Goal: Use online tool/utility: Utilize a website feature to perform a specific function

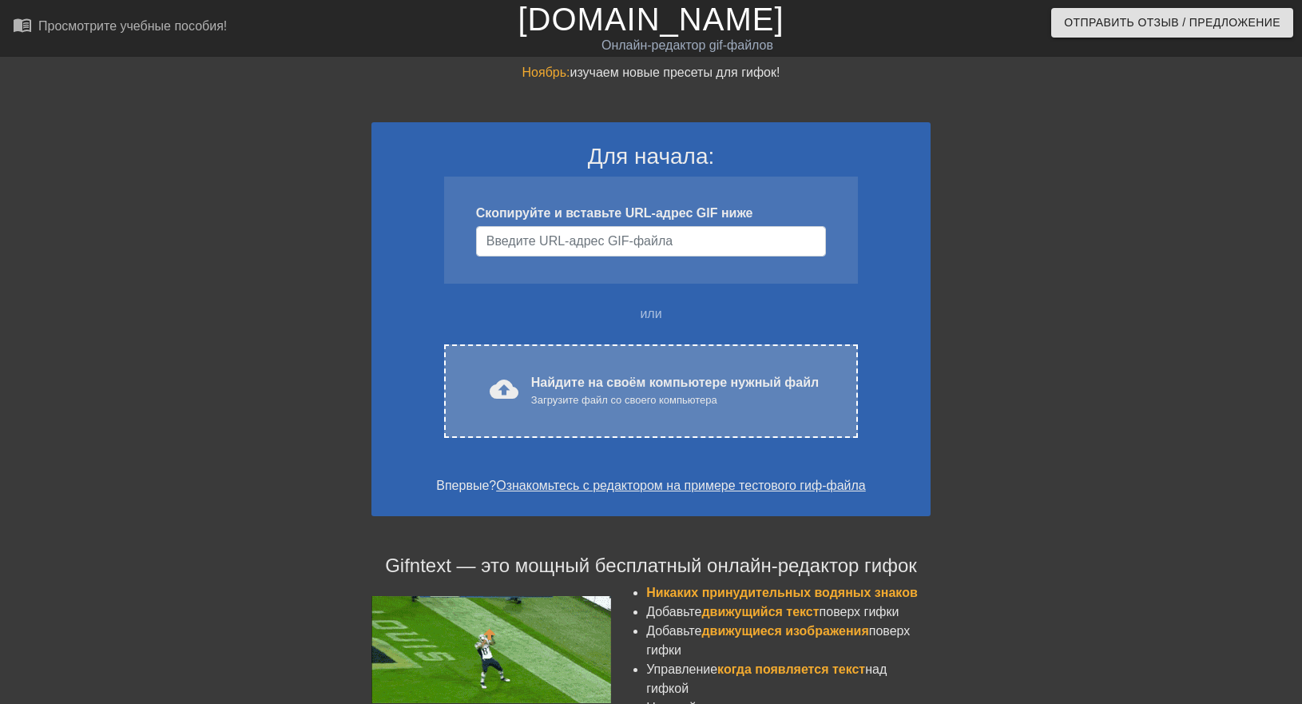
click at [735, 415] on div "cloud_upload загрузить Найдите на своём компьютере нужный файл Загрузите файл с…" at bounding box center [651, 390] width 414 height 93
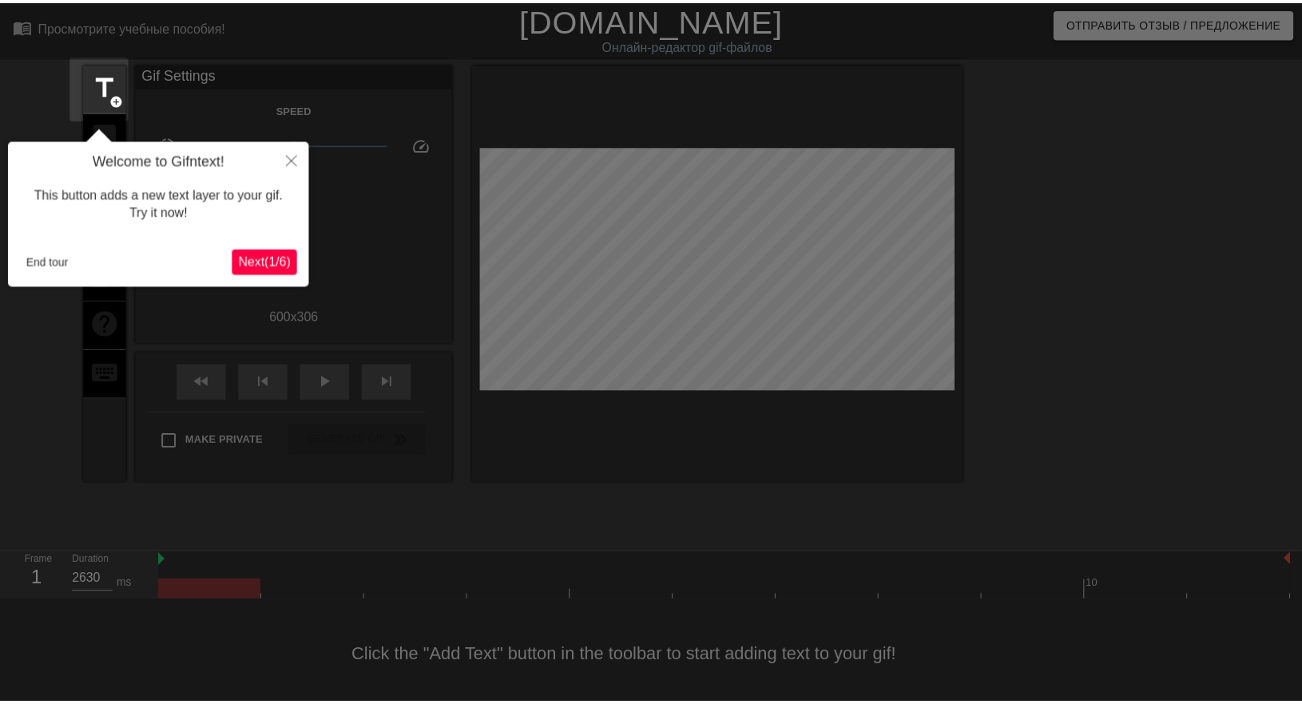
scroll to position [39, 0]
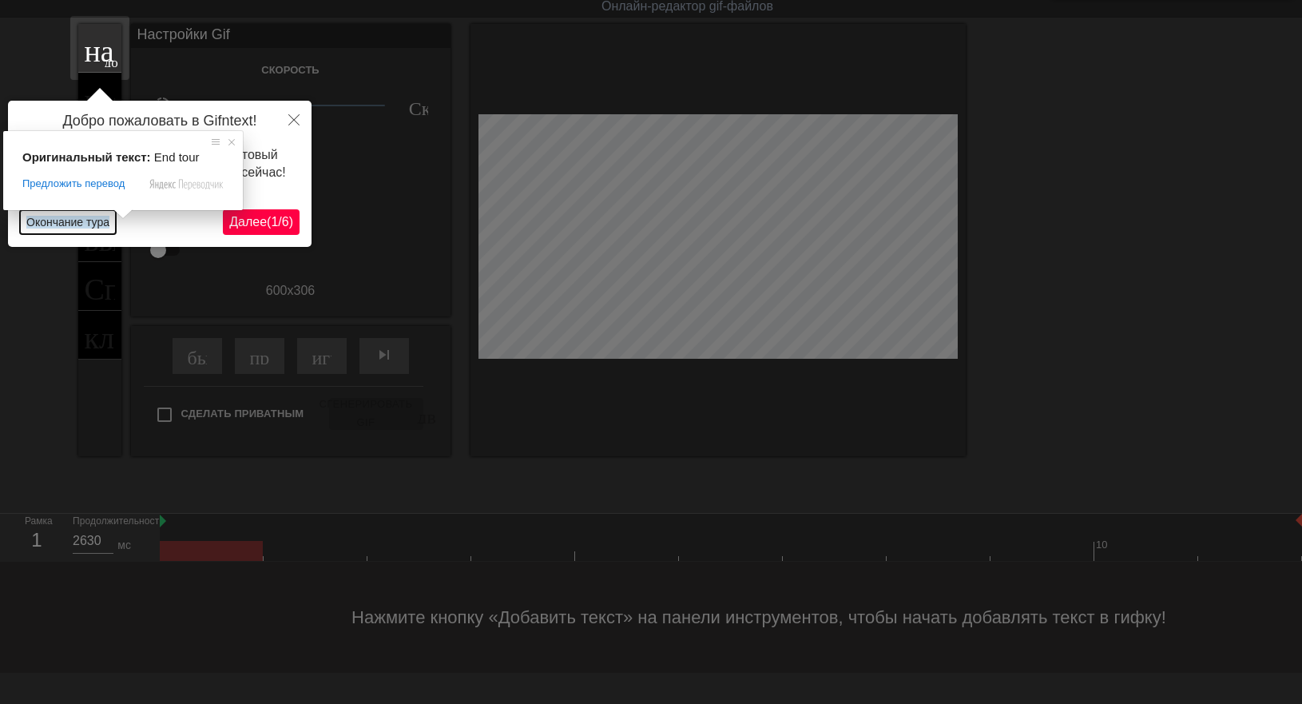
click at [96, 220] on ya-tr-span "Окончание тура" at bounding box center [67, 222] width 83 height 13
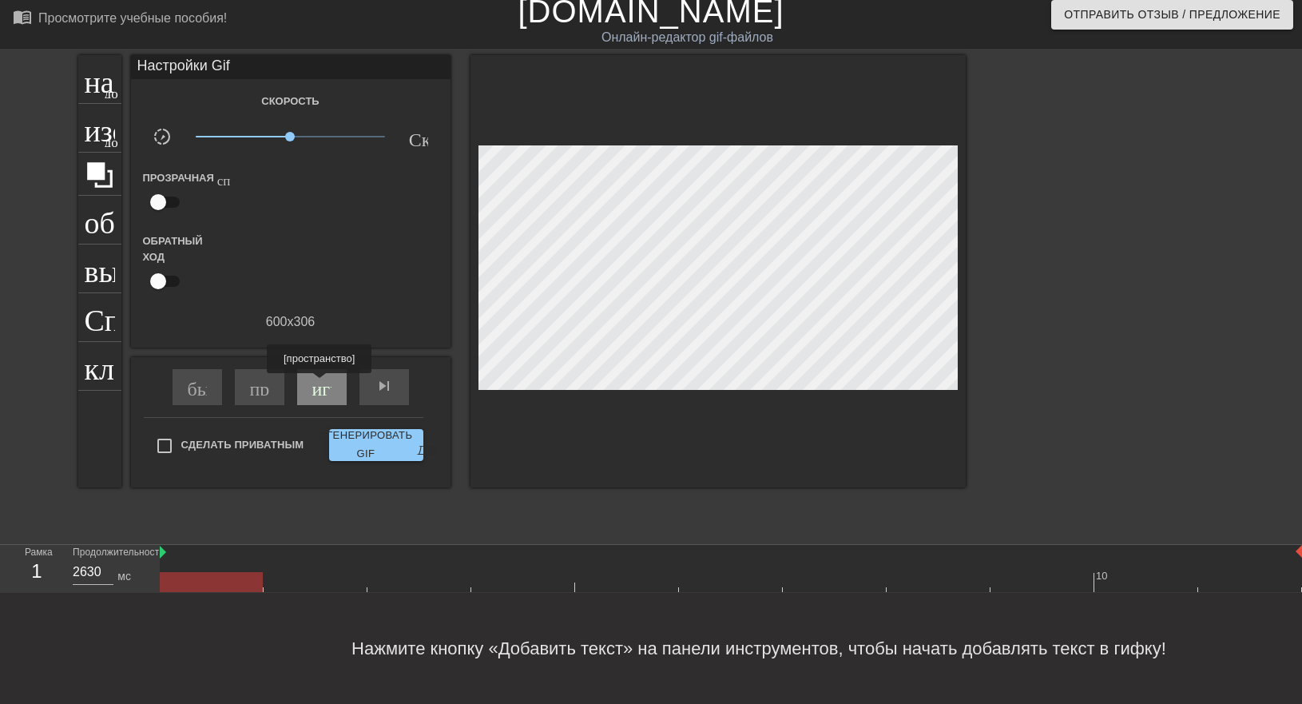
click at [320, 385] on div "играй_арроу" at bounding box center [322, 387] width 50 height 36
click at [323, 386] on div "pause" at bounding box center [322, 387] width 50 height 36
click at [339, 371] on div "играй_арроу" at bounding box center [322, 387] width 50 height 36
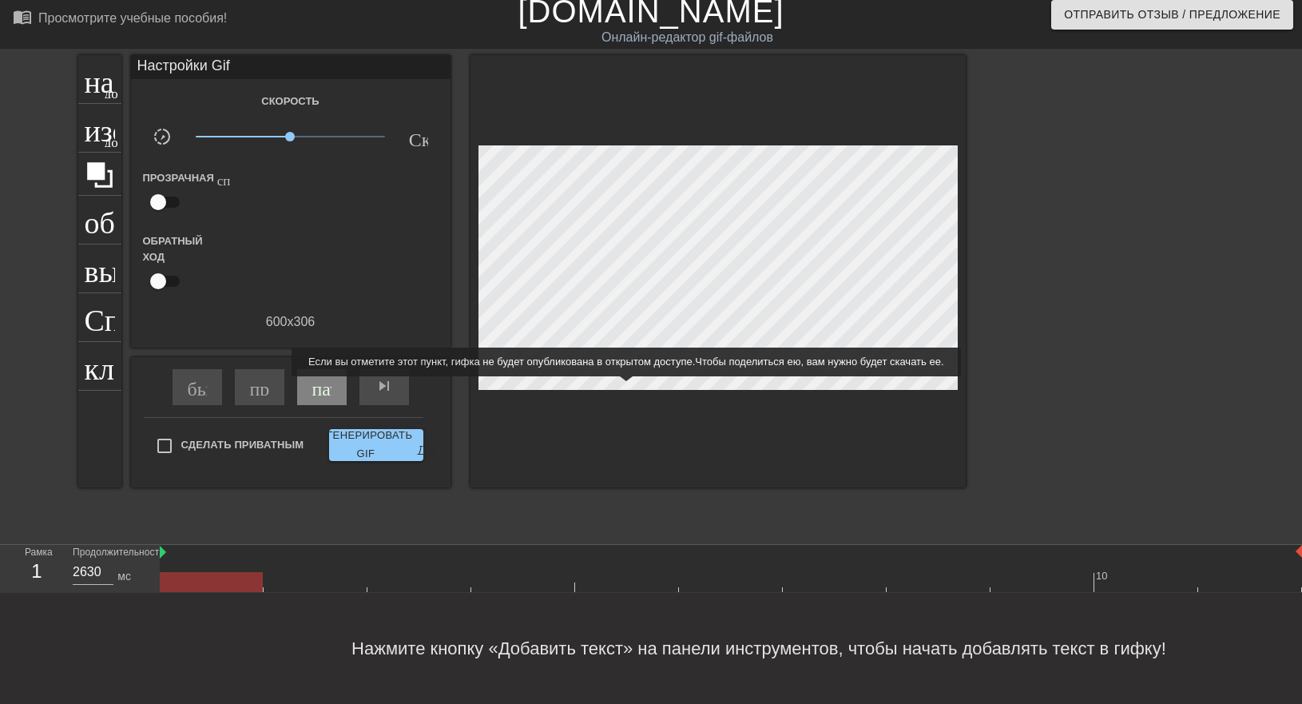
click at [324, 388] on div "пауза" at bounding box center [322, 387] width 50 height 36
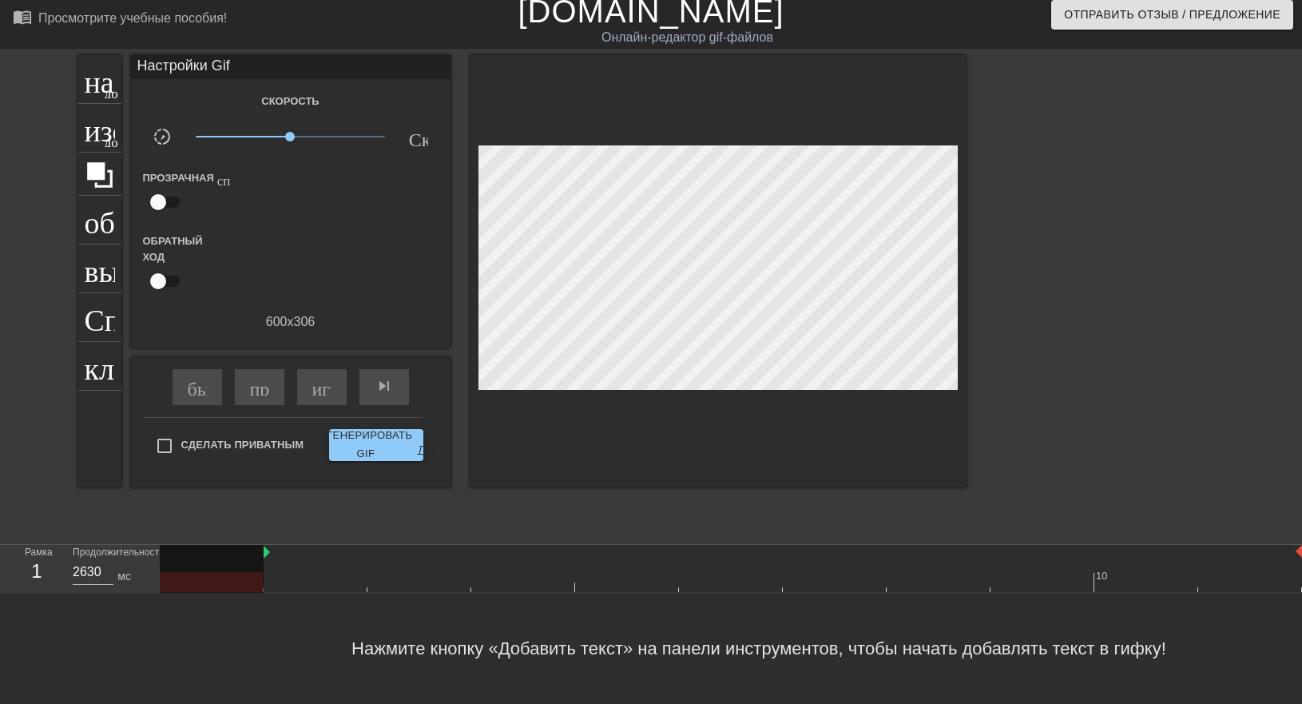
drag, startPoint x: 162, startPoint y: 541, endPoint x: 269, endPoint y: 551, distance: 107.6
click at [269, 551] on div "10" at bounding box center [731, 568] width 1143 height 47
type input "150"
drag, startPoint x: 230, startPoint y: 571, endPoint x: 241, endPoint y: 574, distance: 11.4
click at [241, 574] on div at bounding box center [212, 575] width 104 height 60
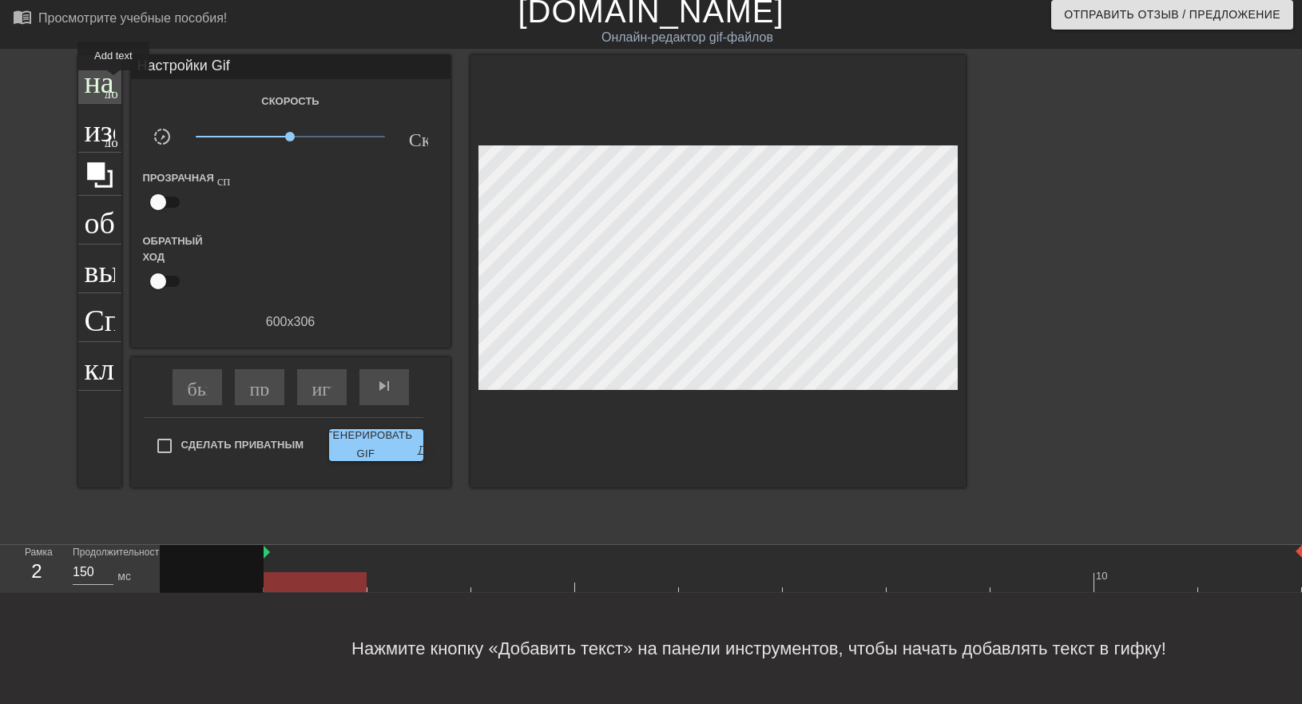
click at [113, 85] on ya-tr-span "добавить_круг" at bounding box center [151, 92] width 92 height 14
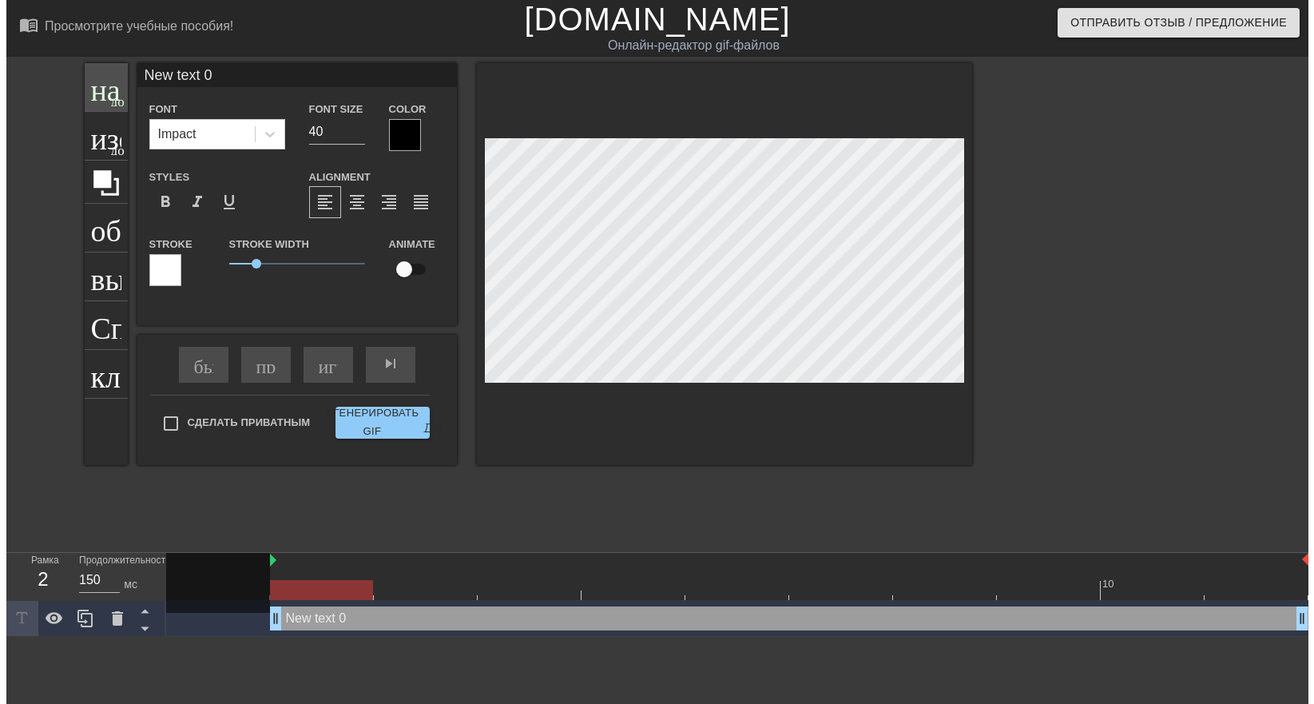
scroll to position [0, 0]
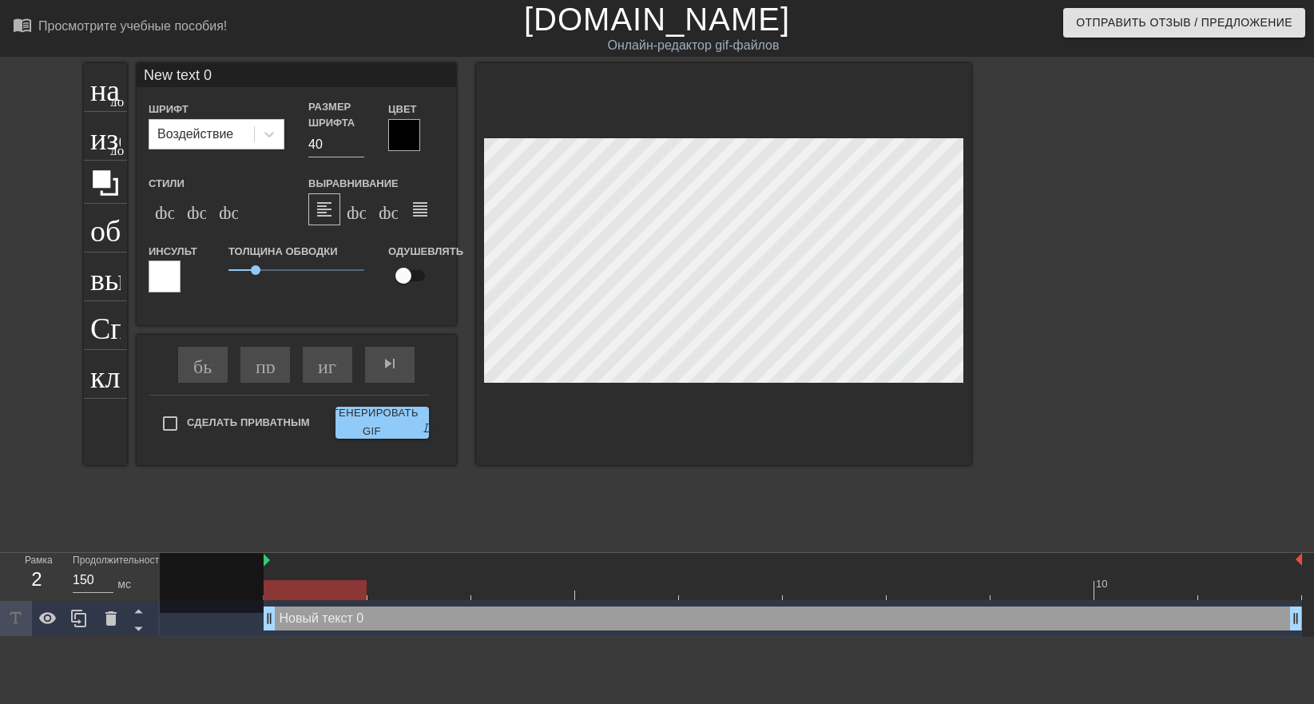
click at [241, 75] on input "New text 0" at bounding box center [297, 75] width 320 height 24
type input "N"
click at [275, 131] on icon at bounding box center [269, 134] width 16 height 16
click at [189, 78] on input "просто раздвинь ягодицы [PERSON_NAME]!" at bounding box center [297, 75] width 320 height 24
click at [388, 79] on input "просто раздвинь ягодицы [PERSON_NAME]!" at bounding box center [297, 75] width 320 height 24
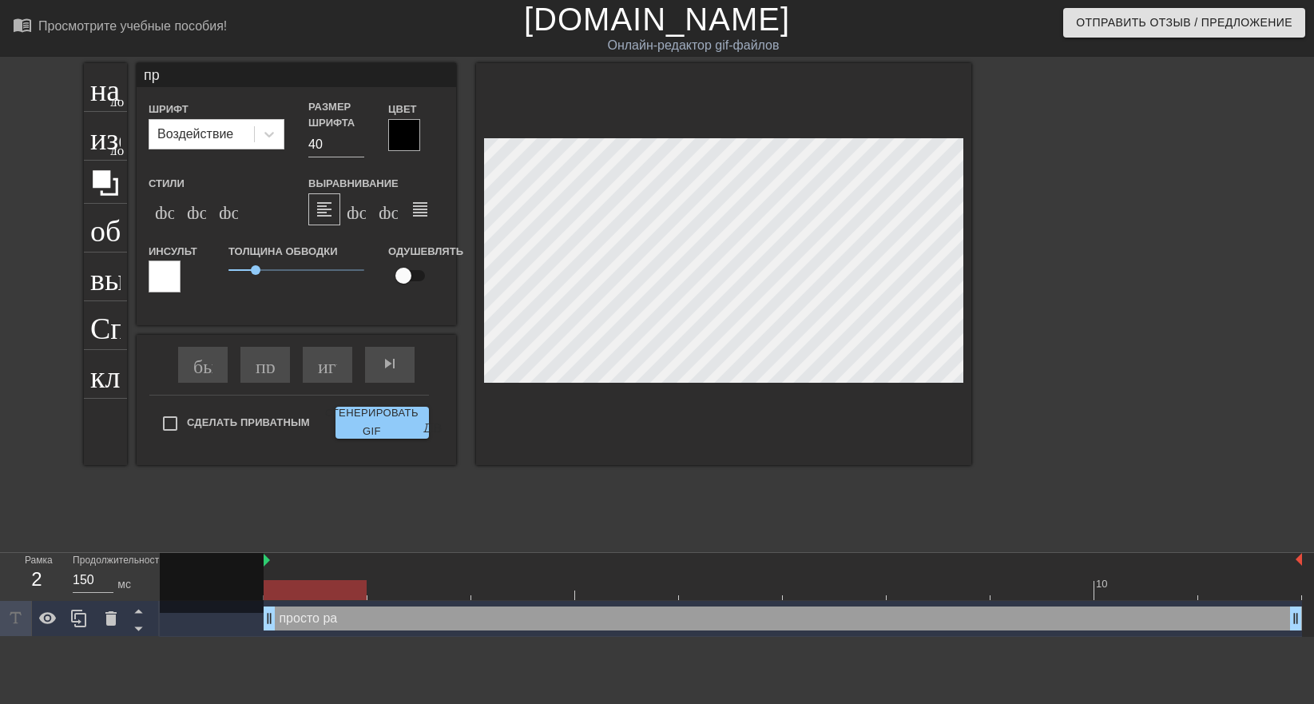
type input "п"
type input "[PERSON_NAME]!расслабь очко и релаксируй!"
click at [270, 137] on icon at bounding box center [269, 134] width 16 height 16
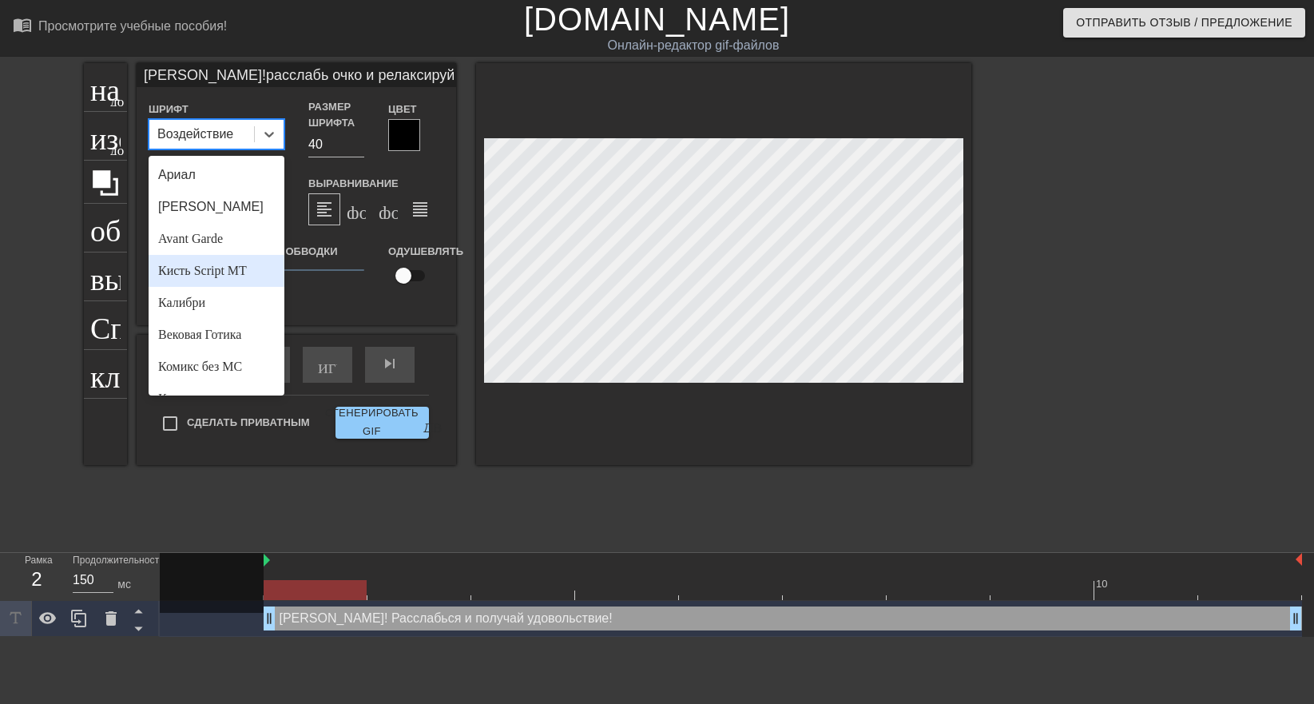
click at [252, 271] on div "Кисть Script MT" at bounding box center [217, 271] width 136 height 32
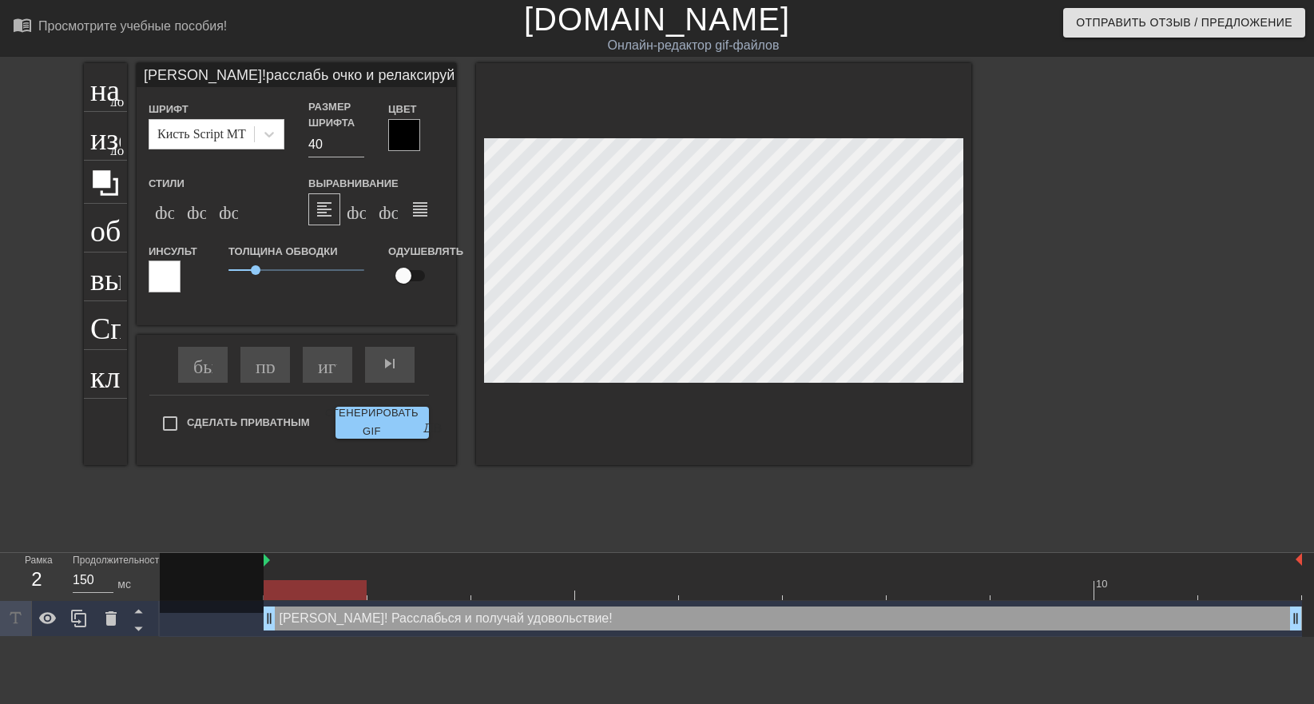
click at [405, 130] on div at bounding box center [404, 135] width 32 height 32
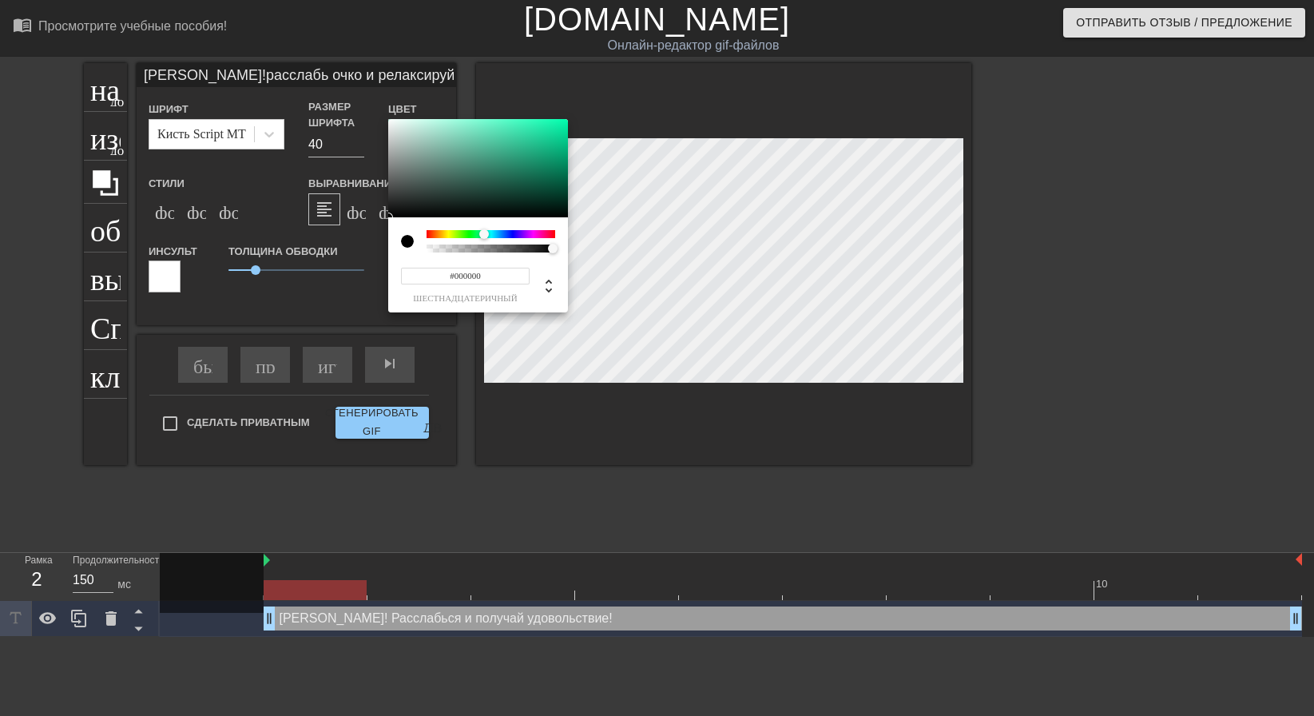
drag, startPoint x: 427, startPoint y: 231, endPoint x: 484, endPoint y: 239, distance: 57.3
click at [484, 239] on div at bounding box center [484, 234] width 10 height 10
click at [555, 249] on div at bounding box center [553, 249] width 10 height 10
type input "0"
type input "0.91"
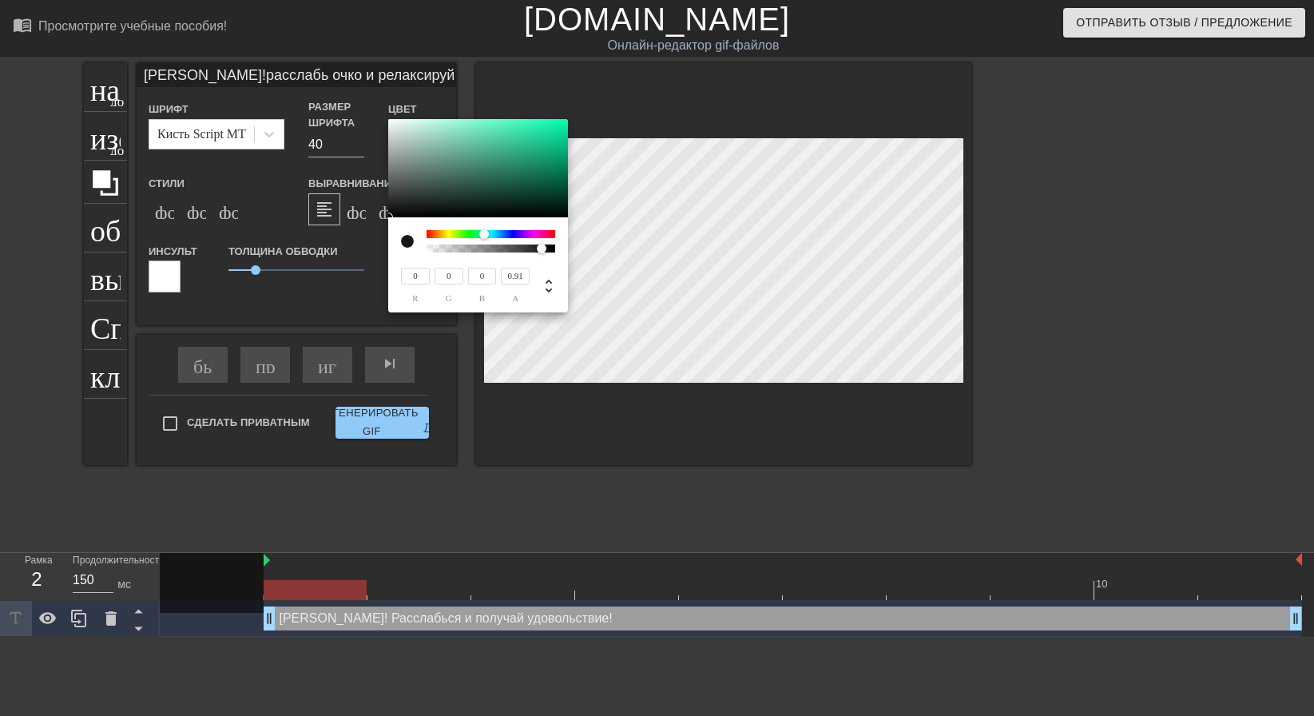
drag, startPoint x: 551, startPoint y: 249, endPoint x: 542, endPoint y: 249, distance: 9.6
click at [542, 249] on div at bounding box center [542, 249] width 10 height 10
type input "18"
type input "244"
type input "172"
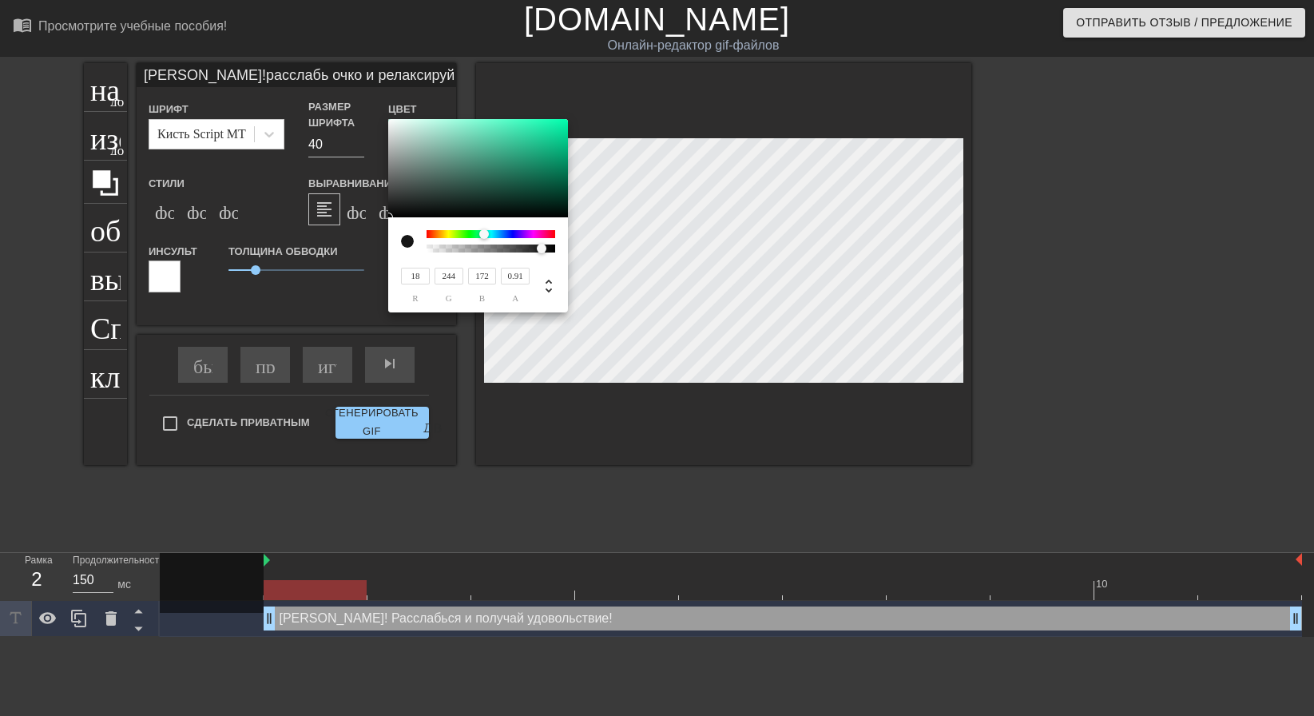
click at [555, 123] on div at bounding box center [478, 168] width 180 height 99
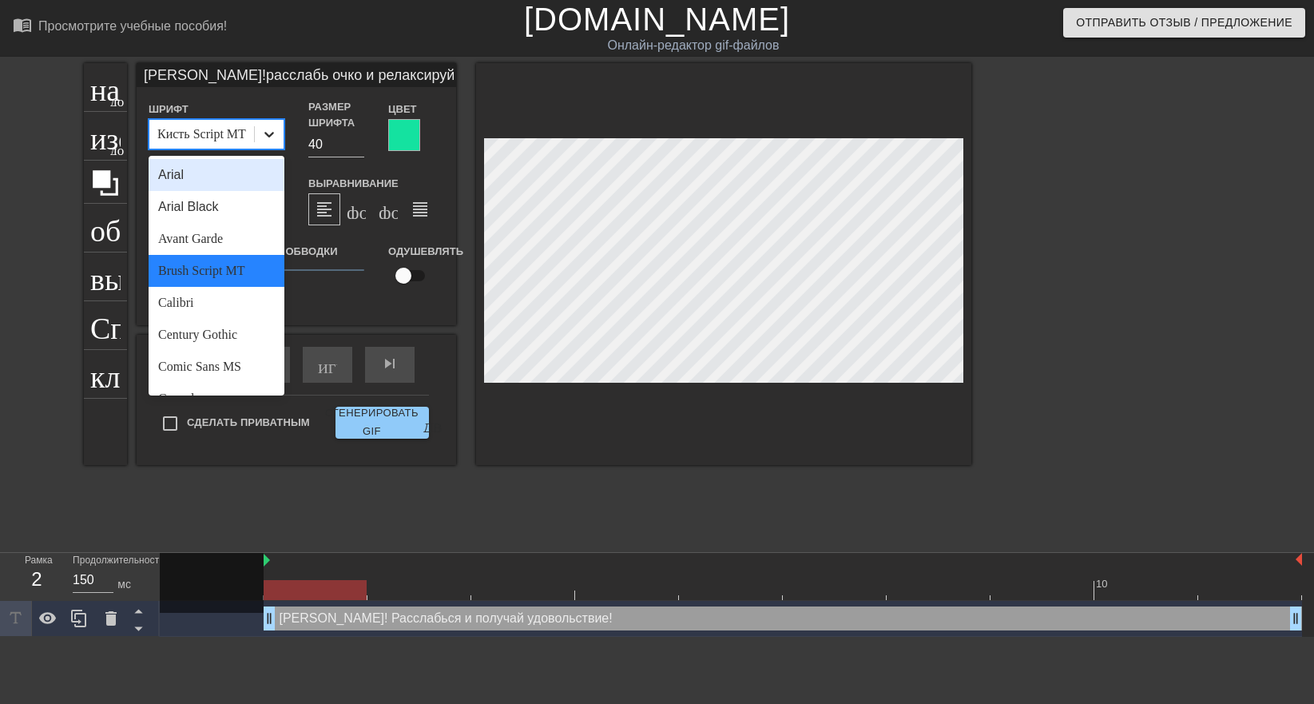
click at [268, 132] on icon at bounding box center [269, 134] width 16 height 16
click at [242, 360] on ya-tr-span "Комикс без МС" at bounding box center [200, 367] width 84 height 14
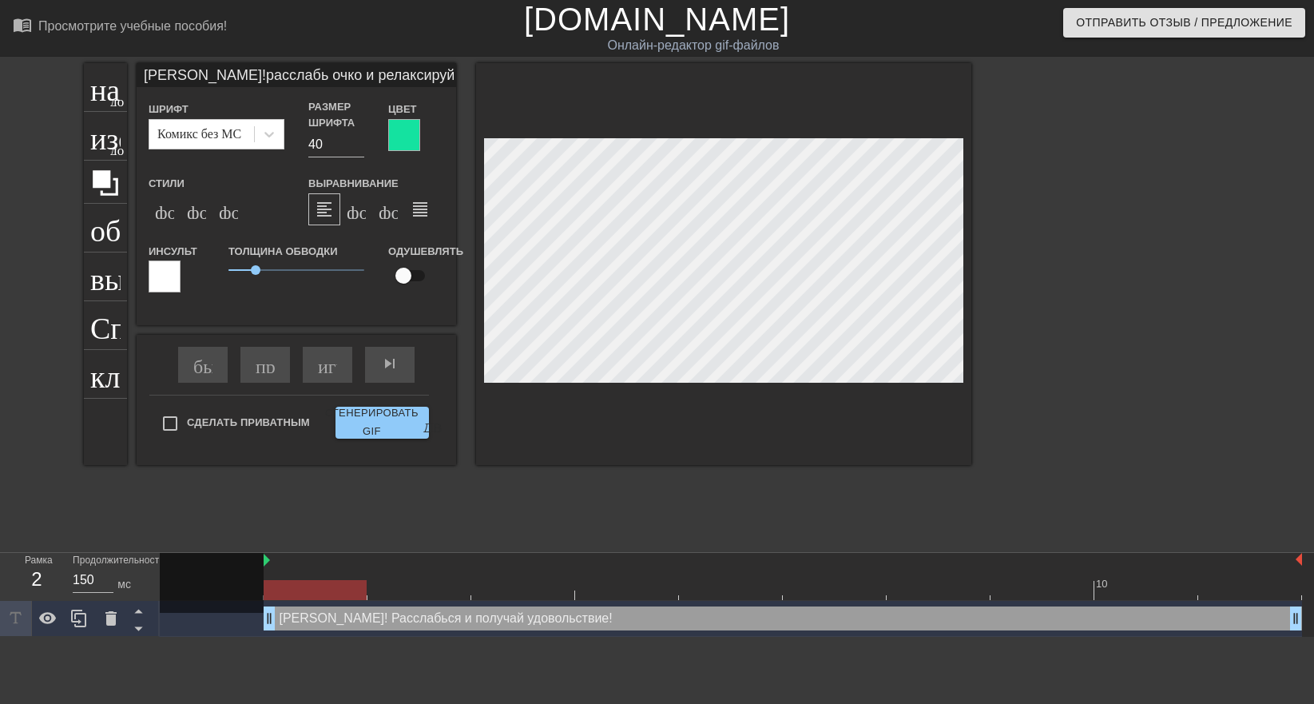
click at [167, 78] on input "[PERSON_NAME]!расслабь очко и релаксируй!" at bounding box center [297, 75] width 320 height 24
type input "[PERSON_NAME]!расслабь очко и релаксируй!"
click at [635, 438] on div at bounding box center [723, 264] width 495 height 402
click at [210, 75] on input "[PERSON_NAME]!расслабь очко и релаксируй!" at bounding box center [297, 75] width 320 height 24
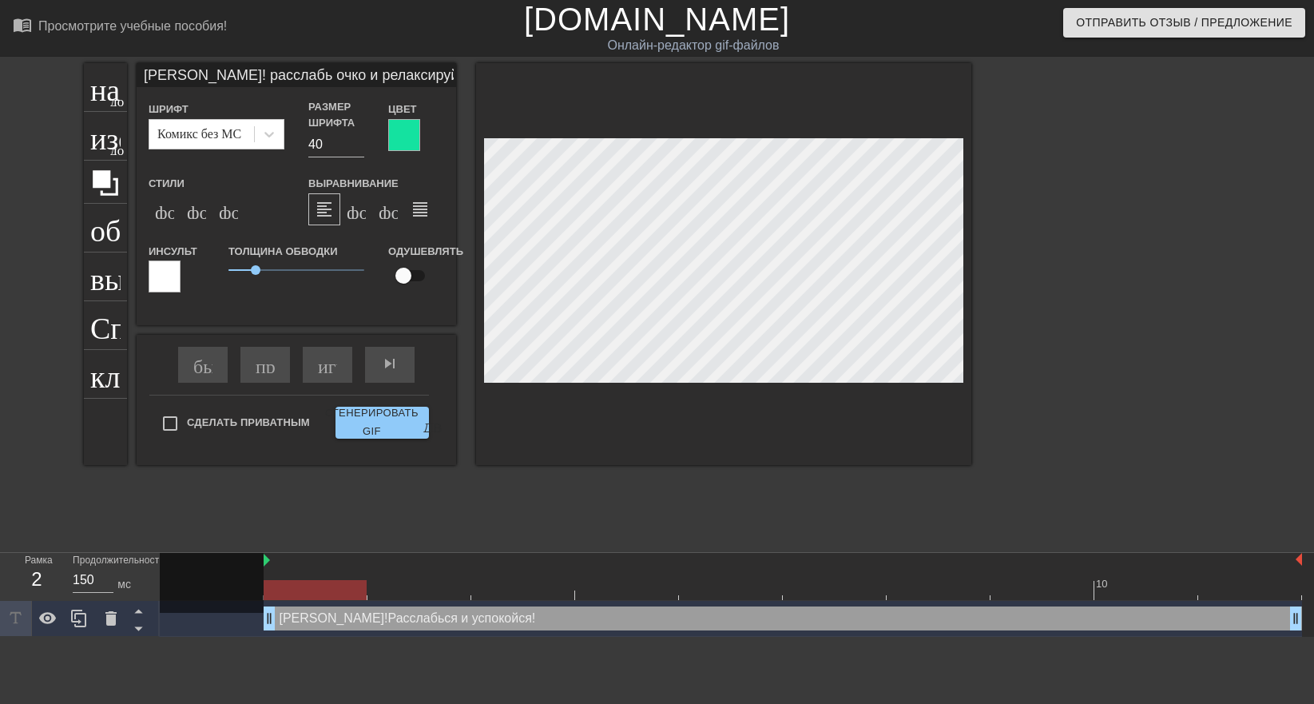
type input "[PERSON_NAME]! расслабь очко и релаксируй!"
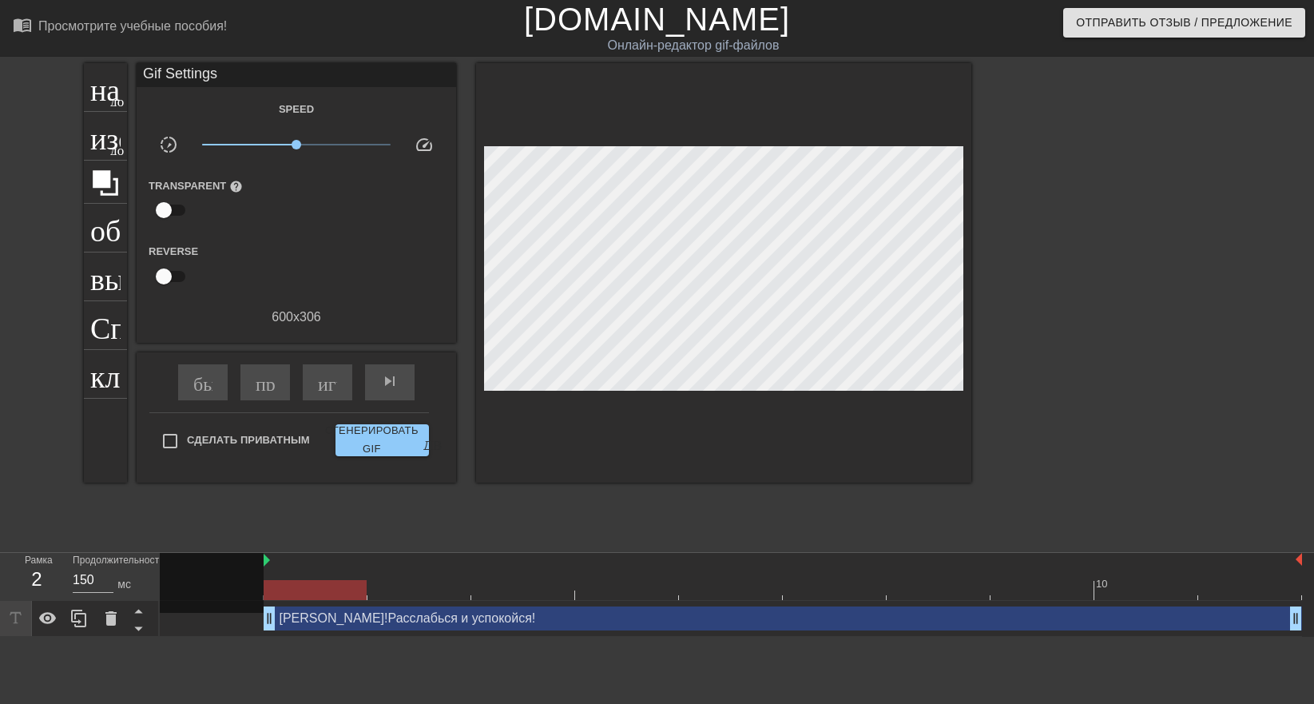
click at [1019, 378] on div at bounding box center [1111, 302] width 240 height 479
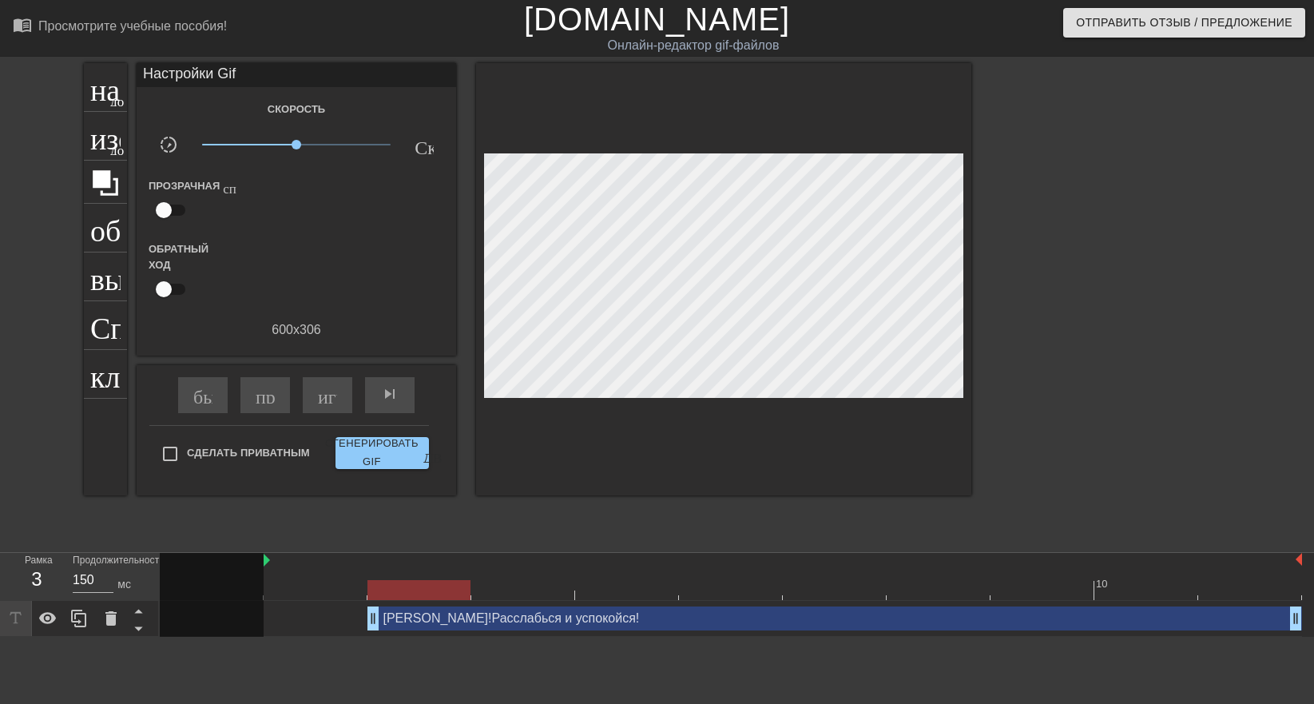
drag, startPoint x: 272, startPoint y: 627, endPoint x: 349, endPoint y: 618, distance: 77.2
click at [349, 618] on div "[PERSON_NAME]! Расслабься и успокойся! drag_handle - ручка перетаскивания drag_…" at bounding box center [731, 618] width 1143 height 24
click at [309, 393] on div "играй_арроу" at bounding box center [328, 395] width 50 height 36
drag, startPoint x: 368, startPoint y: 625, endPoint x: 283, endPoint y: 626, distance: 85.5
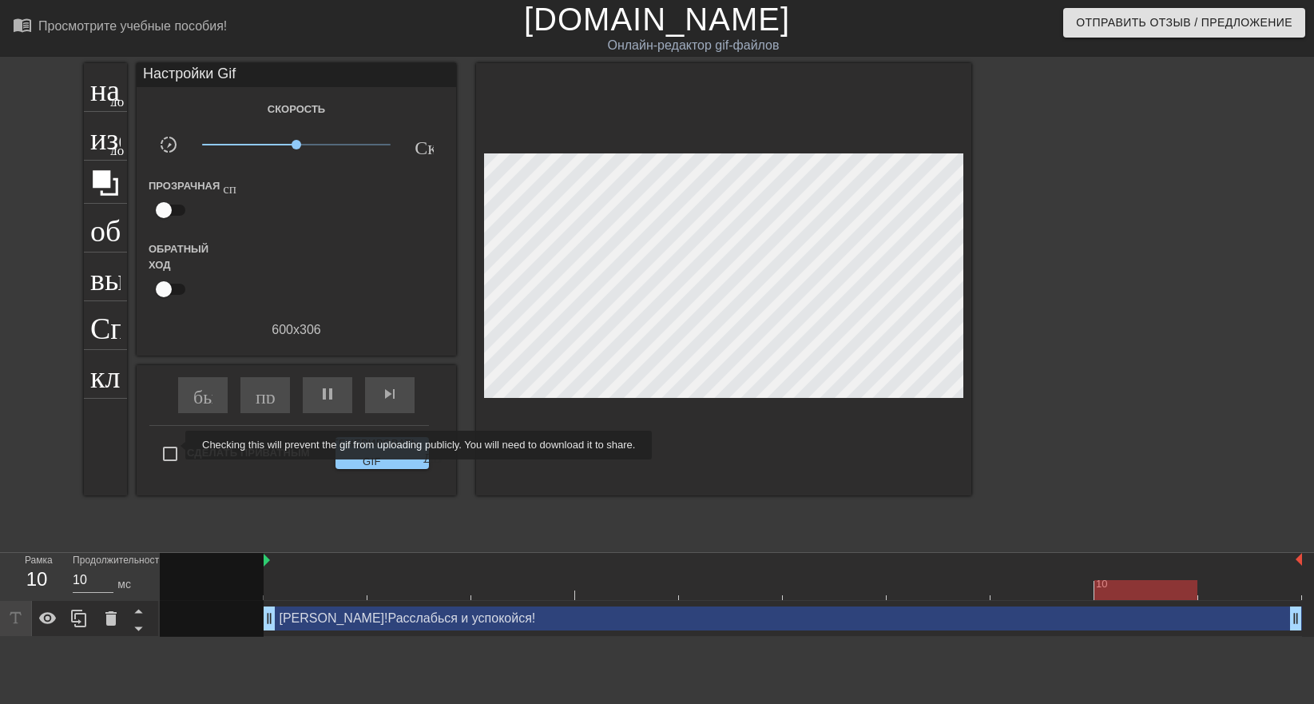
type input "150"
click at [175, 445] on input "Сделать Приватным" at bounding box center [170, 454] width 34 height 34
checkbox input "true"
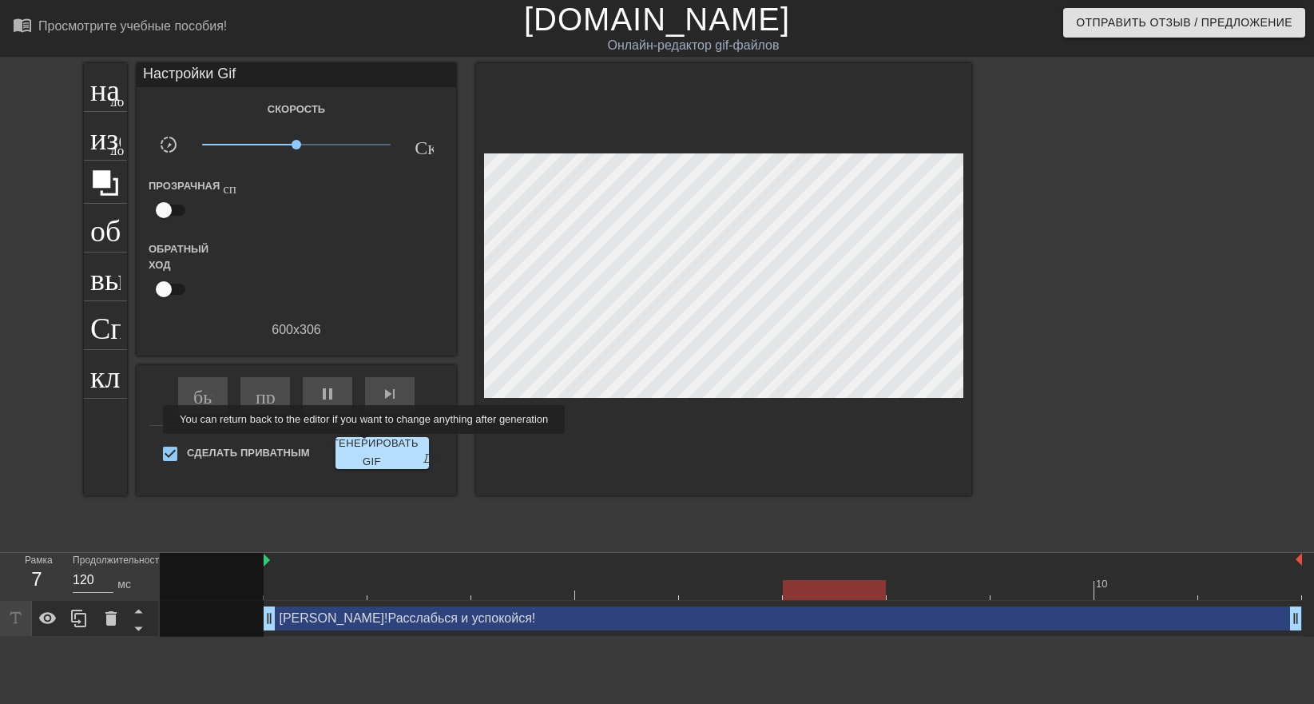
type input "150"
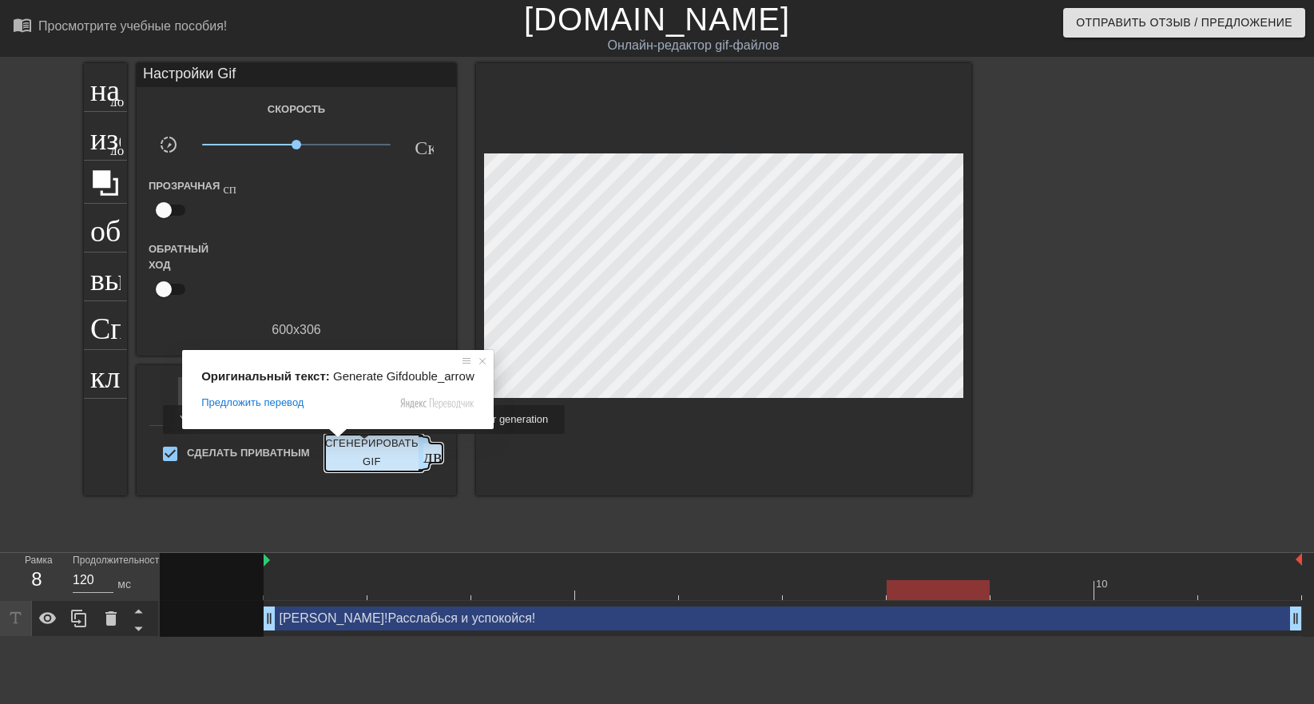
click at [366, 445] on ya-tr-span "Сгенерировать GIF" at bounding box center [371, 453] width 93 height 37
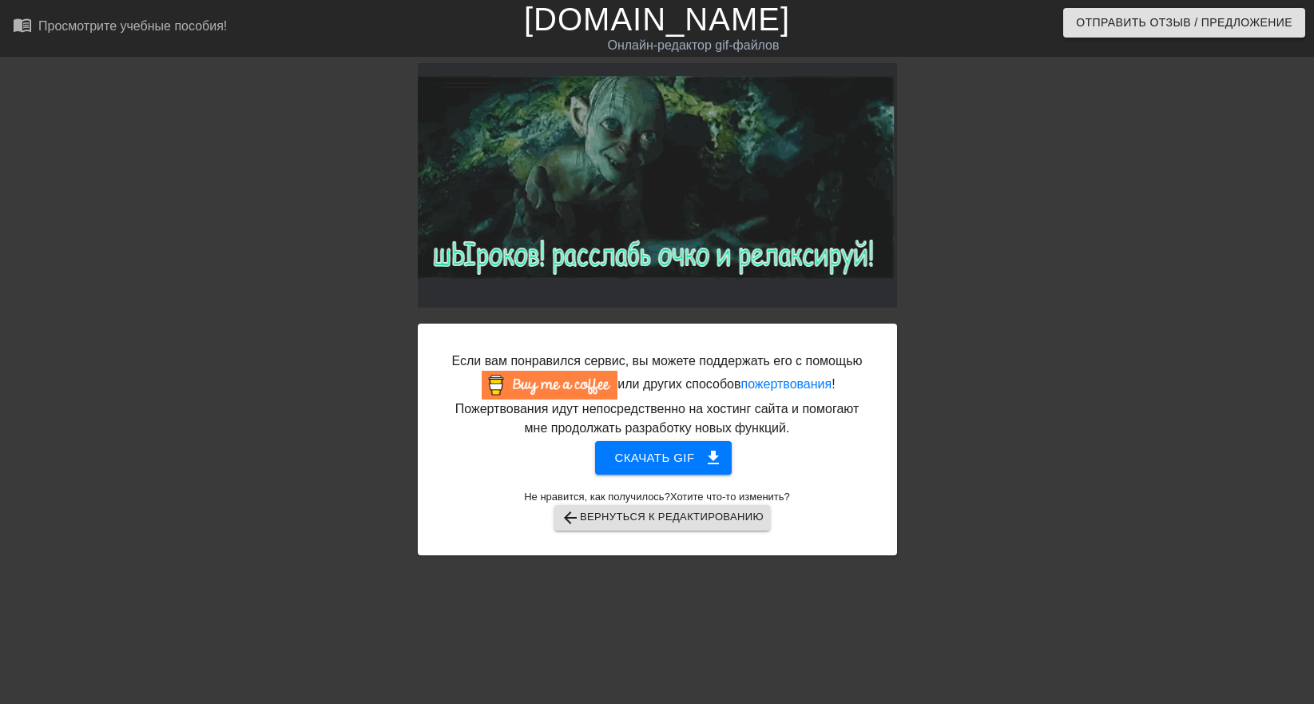
click at [1028, 563] on html "menu_book_бук меню Просмотрите учебные пособия! [DOMAIN_NAME] Онлайн-редактор g…" at bounding box center [657, 281] width 1314 height 563
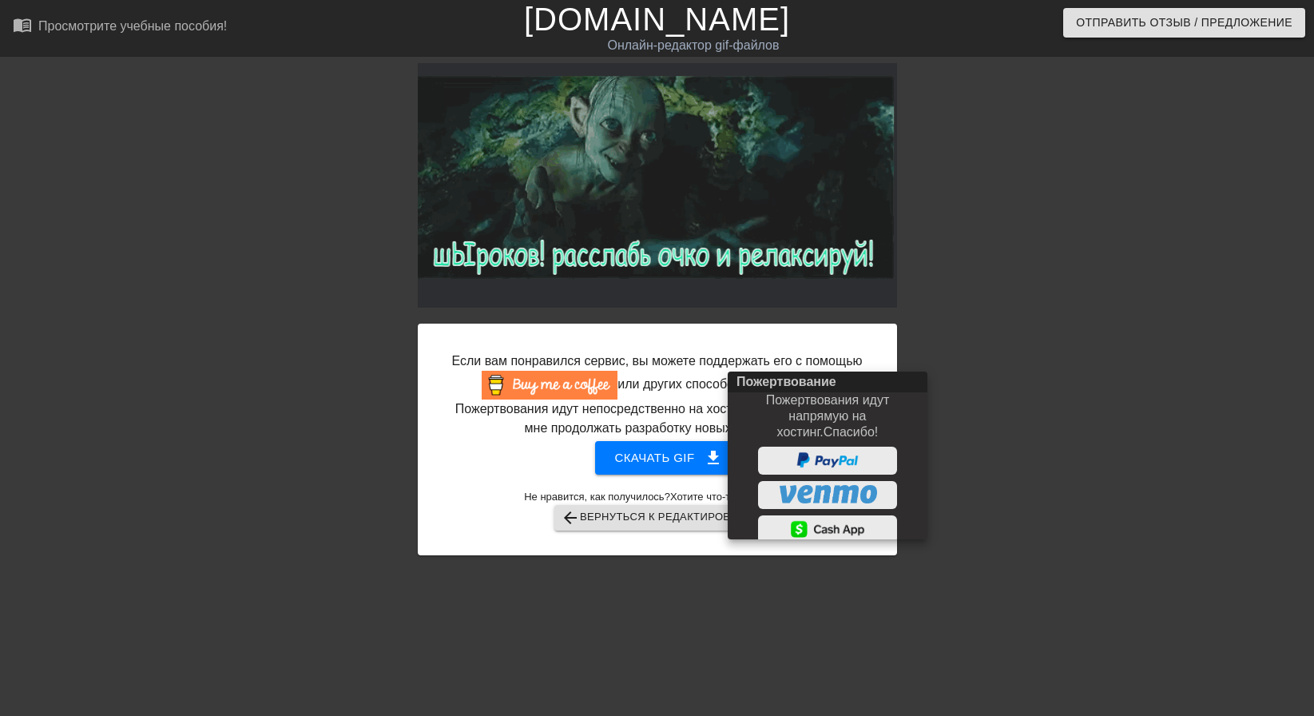
drag, startPoint x: 657, startPoint y: 219, endPoint x: 1558, endPoint y: 106, distance: 908.3
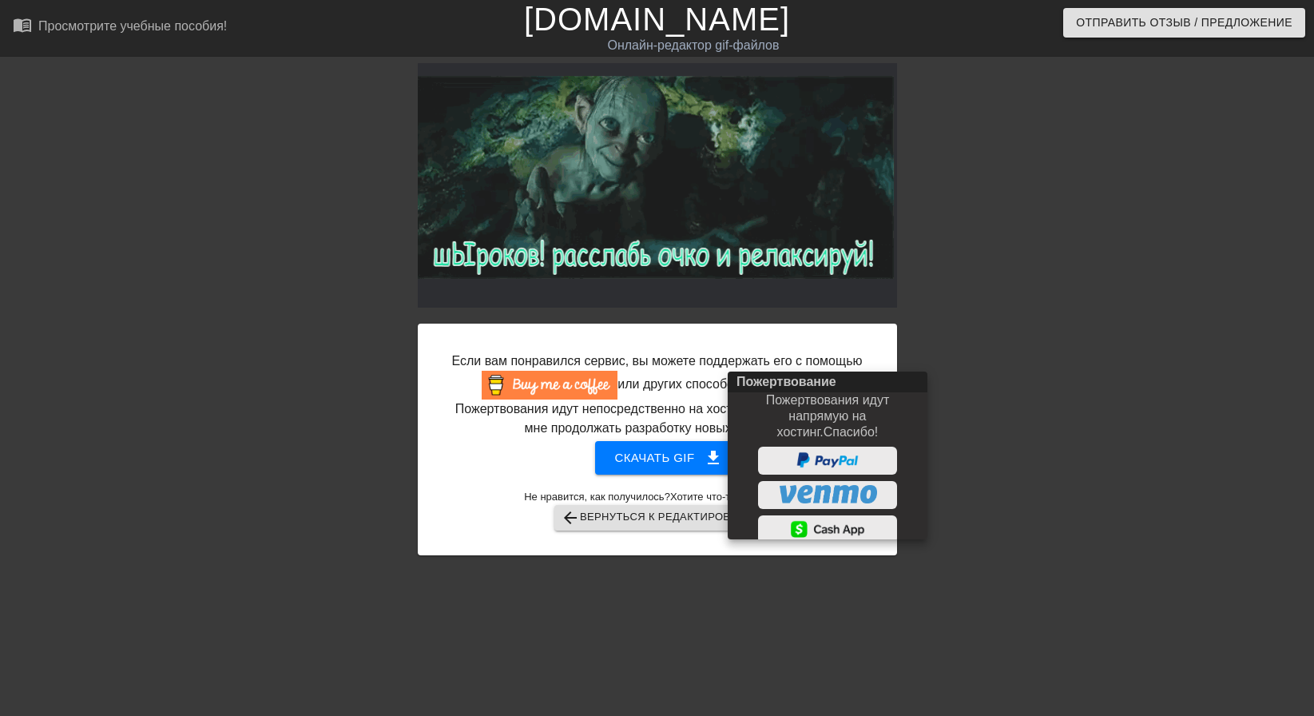
click at [1302, 106] on html "menu_book_бук меню Просмотрите учебные пособия! [DOMAIN_NAME] Онлайн-редактор g…" at bounding box center [657, 281] width 1314 height 563
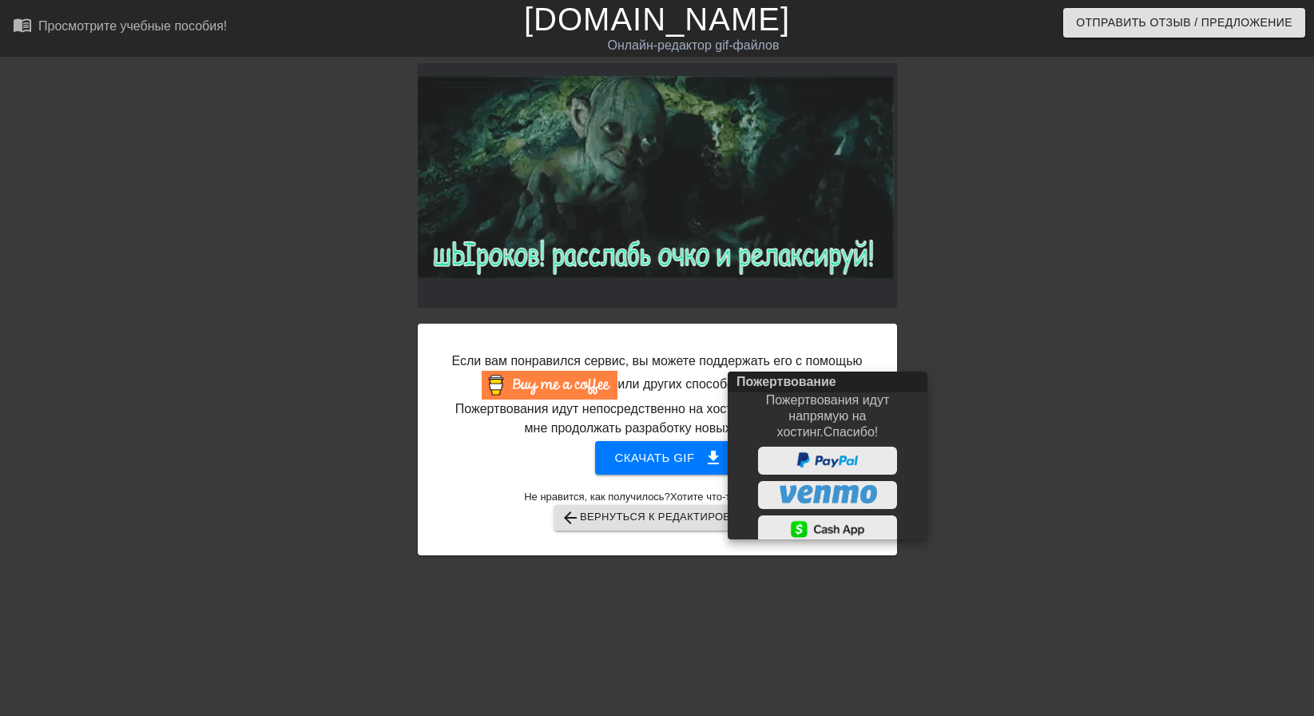
click at [1009, 286] on div at bounding box center [657, 358] width 1314 height 716
